Goal: Use online tool/utility

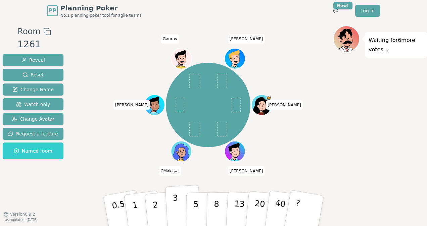
click at [182, 213] on button "3" at bounding box center [183, 211] width 37 height 52
click at [201, 206] on button "5" at bounding box center [203, 211] width 35 height 51
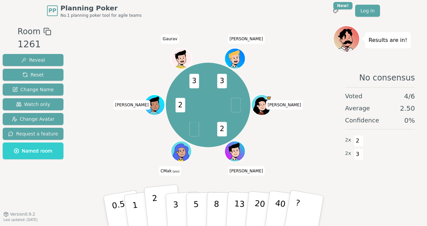
click at [162, 218] on button "2" at bounding box center [163, 211] width 38 height 53
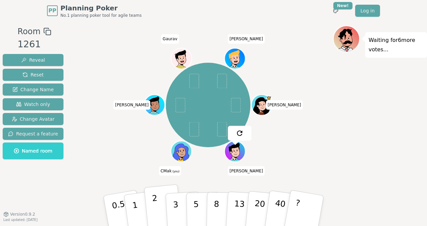
click at [159, 210] on button "2" at bounding box center [163, 211] width 38 height 53
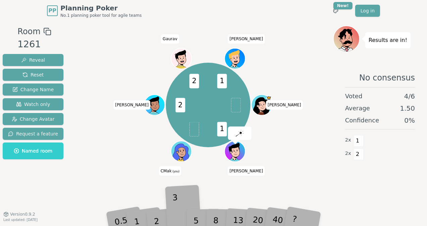
click at [177, 214] on div "3" at bounding box center [182, 211] width 21 height 24
